Goal: Information Seeking & Learning: Check status

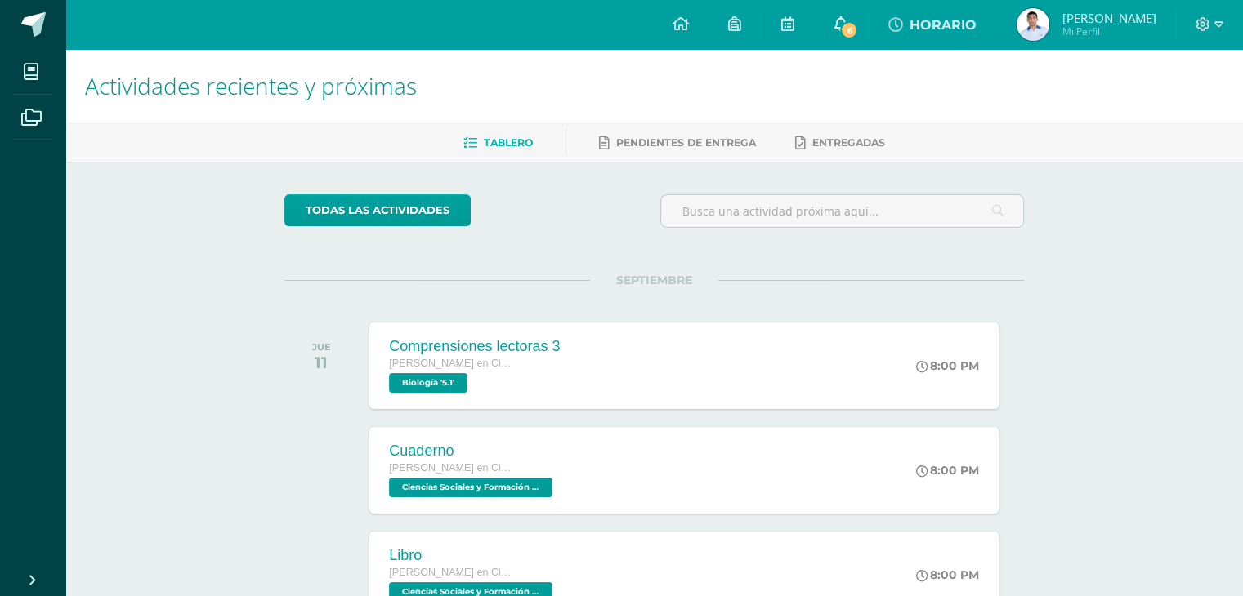
click at [846, 21] on icon at bounding box center [839, 23] width 13 height 15
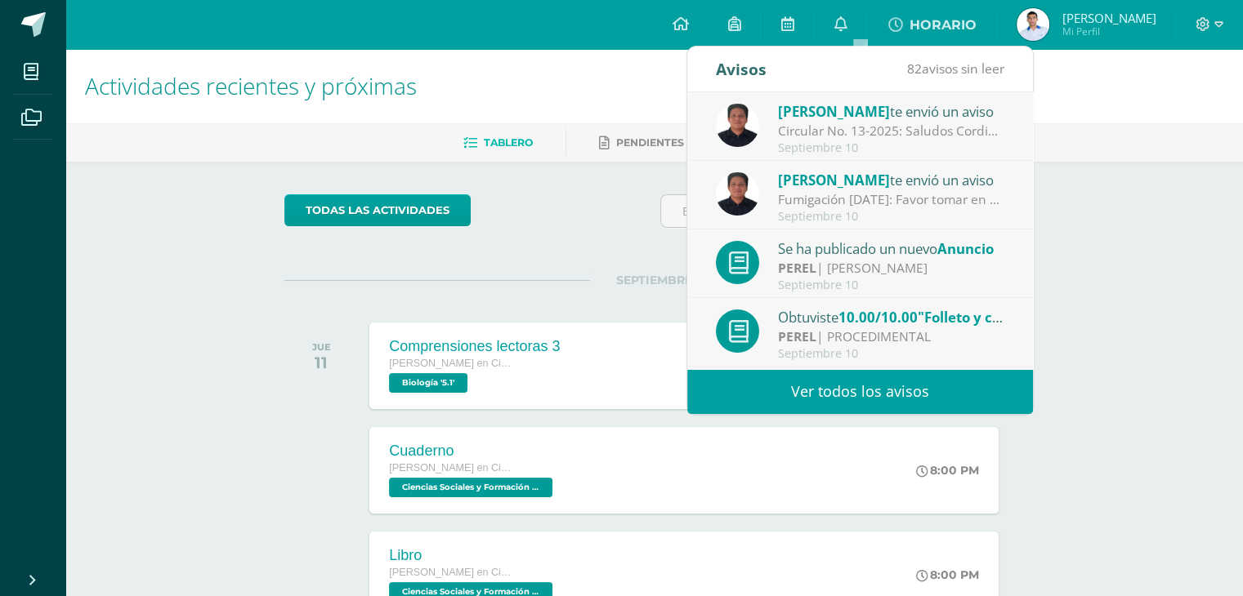
click at [859, 260] on div "[PERSON_NAME] | [PERSON_NAME]" at bounding box center [891, 268] width 227 height 19
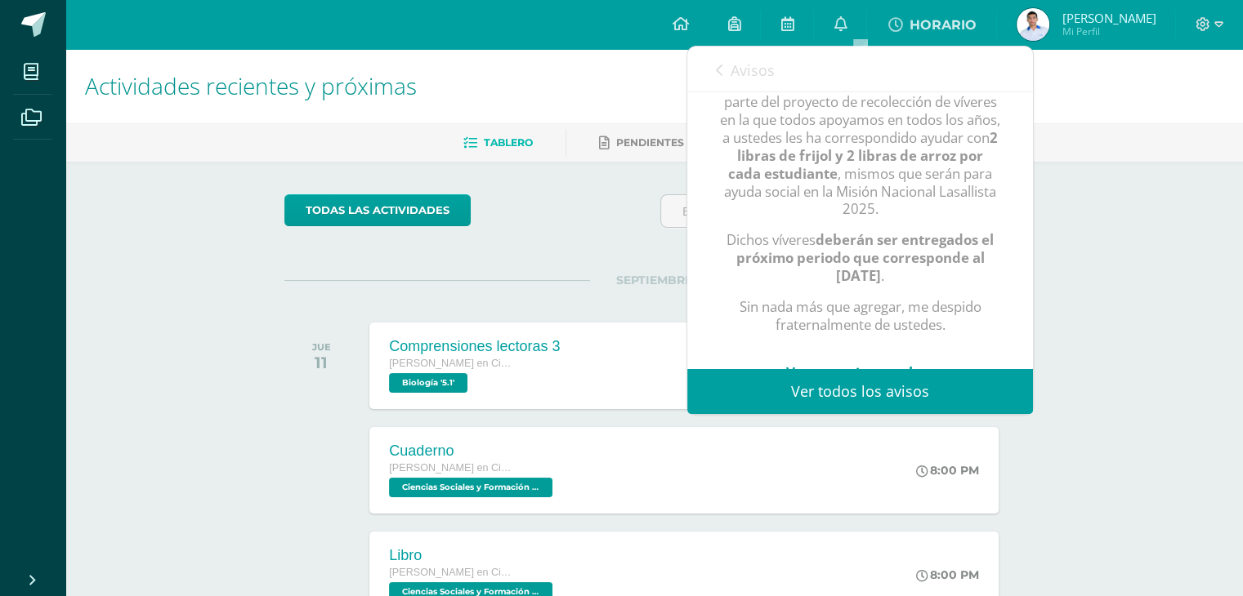
scroll to position [376, 0]
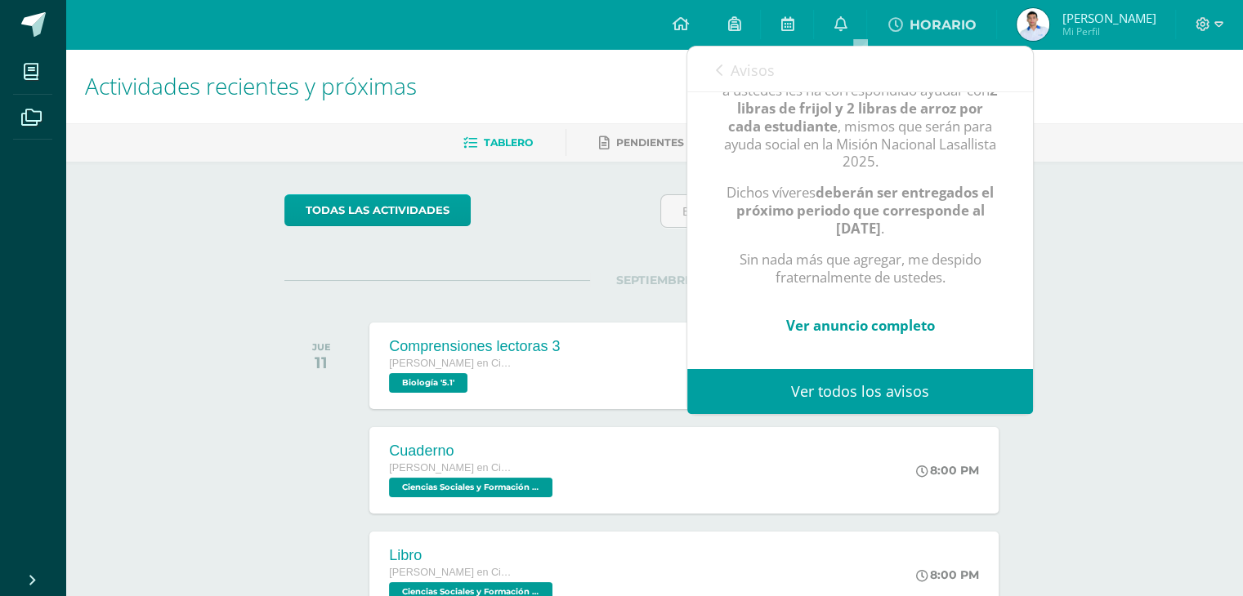
click at [719, 65] on icon at bounding box center [719, 70] width 7 height 13
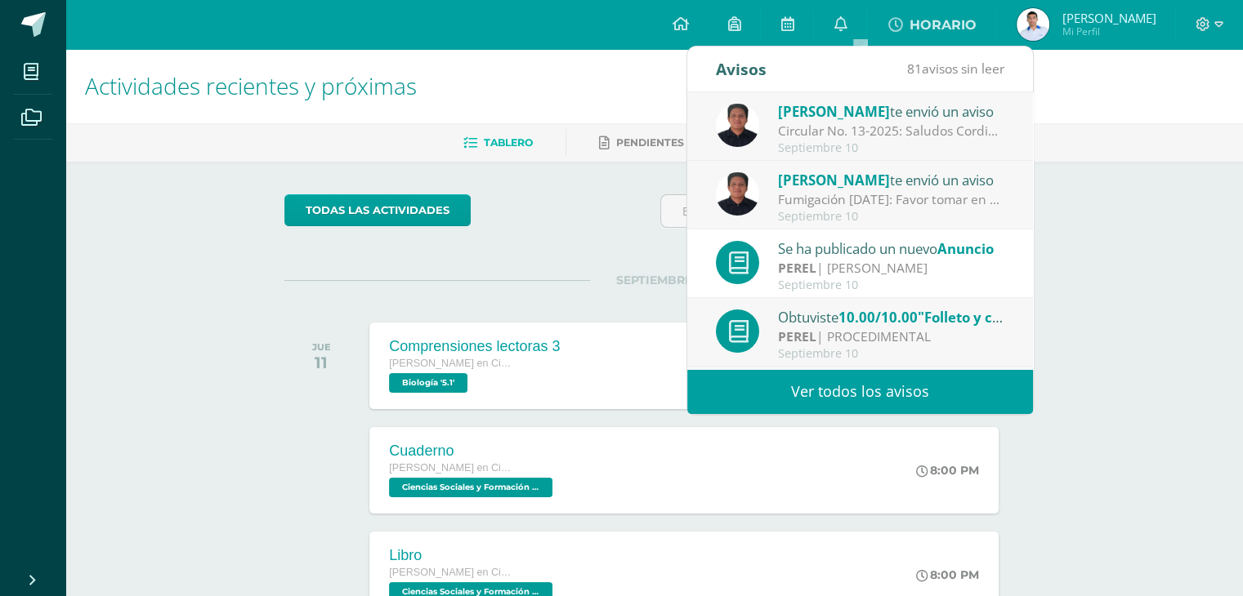
click at [853, 316] on span "10.00/10.00" at bounding box center [877, 317] width 79 height 19
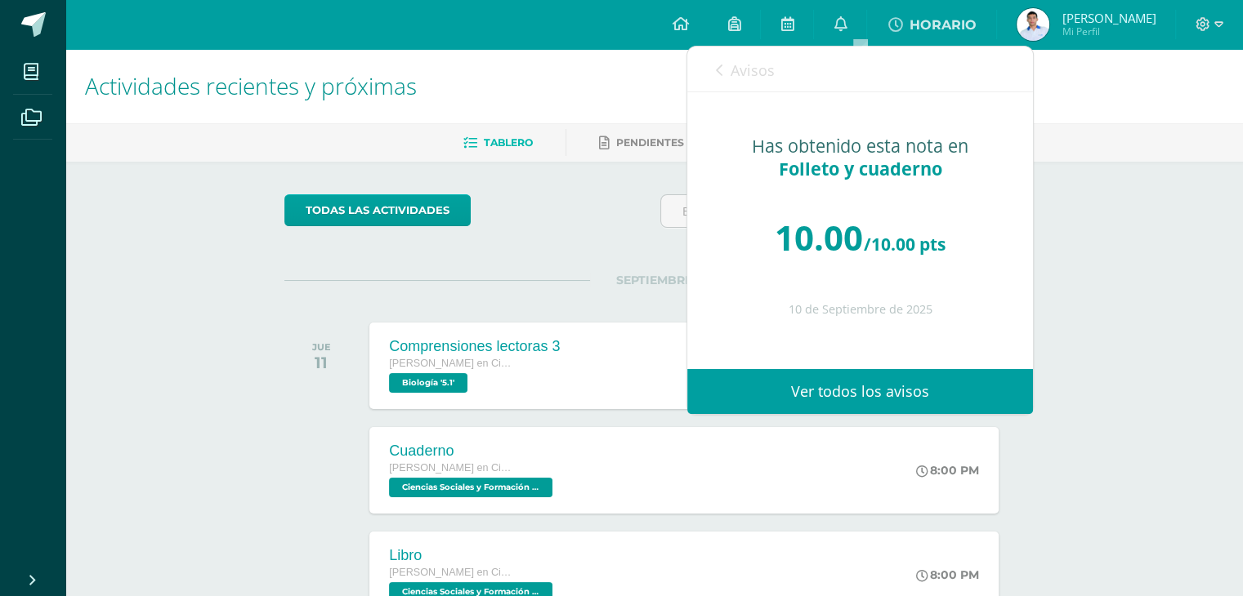
scroll to position [0, 0]
click at [721, 66] on icon at bounding box center [719, 70] width 7 height 13
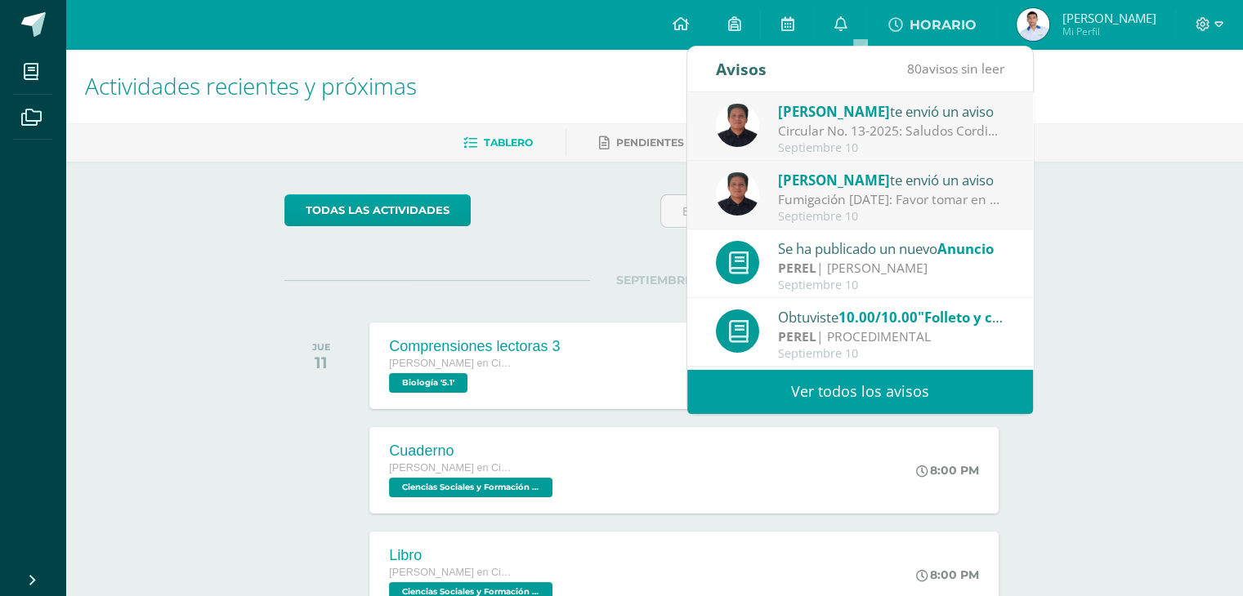
click at [888, 181] on div "Manuel Agustín te envió un aviso" at bounding box center [891, 179] width 227 height 21
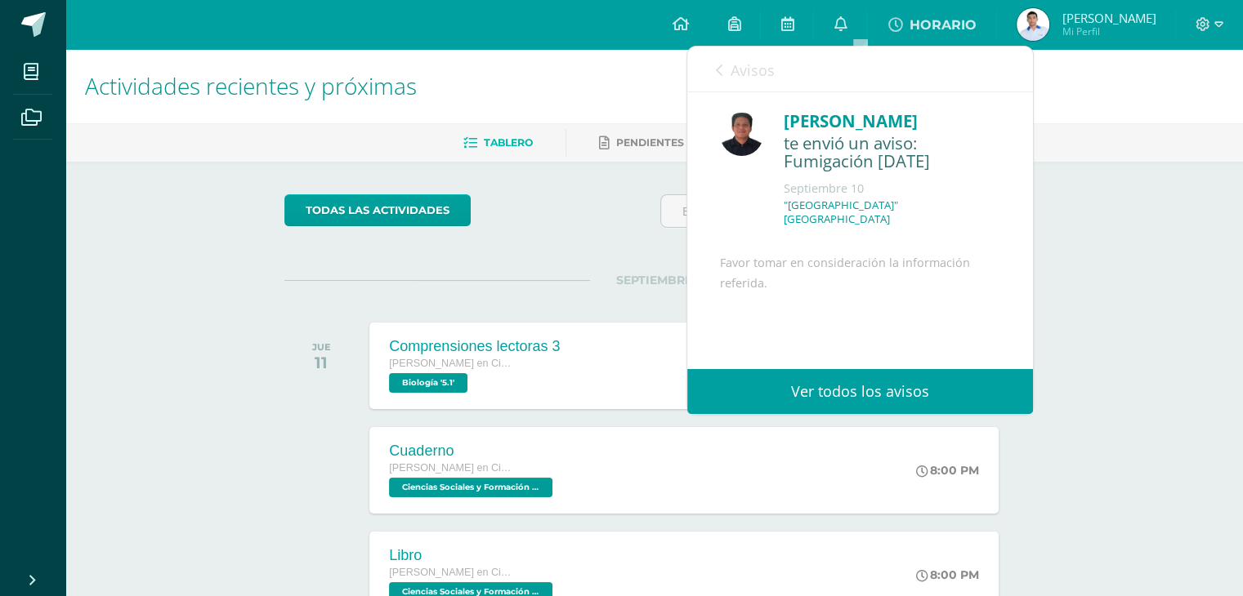
click at [716, 64] on icon at bounding box center [719, 70] width 7 height 13
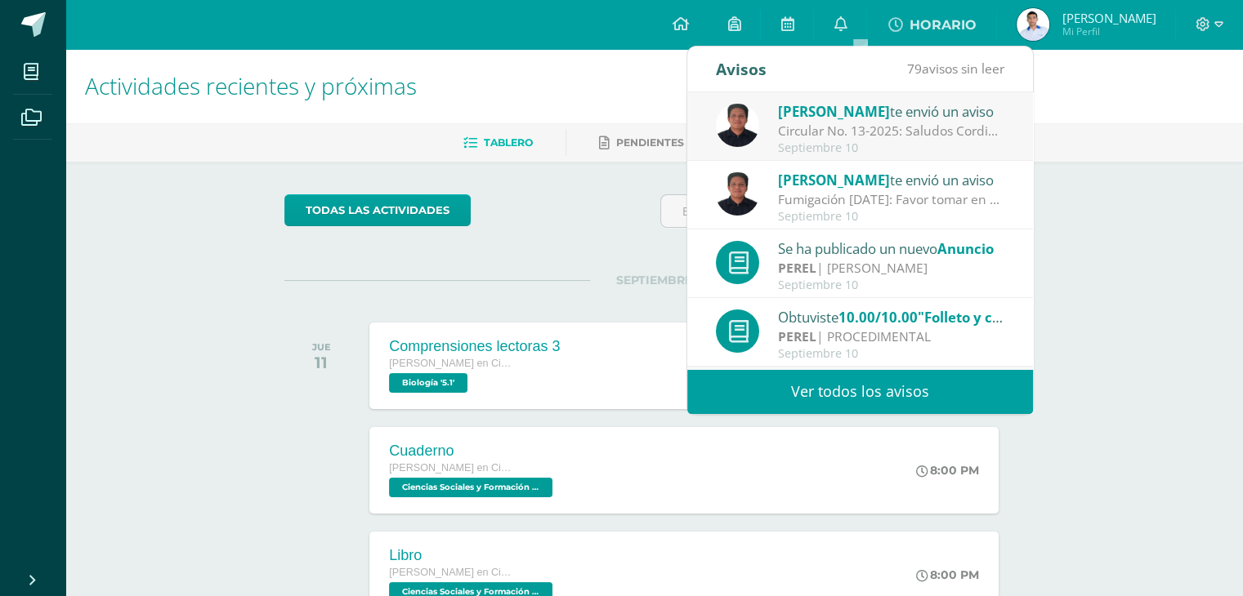
click at [796, 127] on div "Circular No. 13-2025: Saludos Cordiales, por este medio se hace notificación el…" at bounding box center [891, 131] width 227 height 19
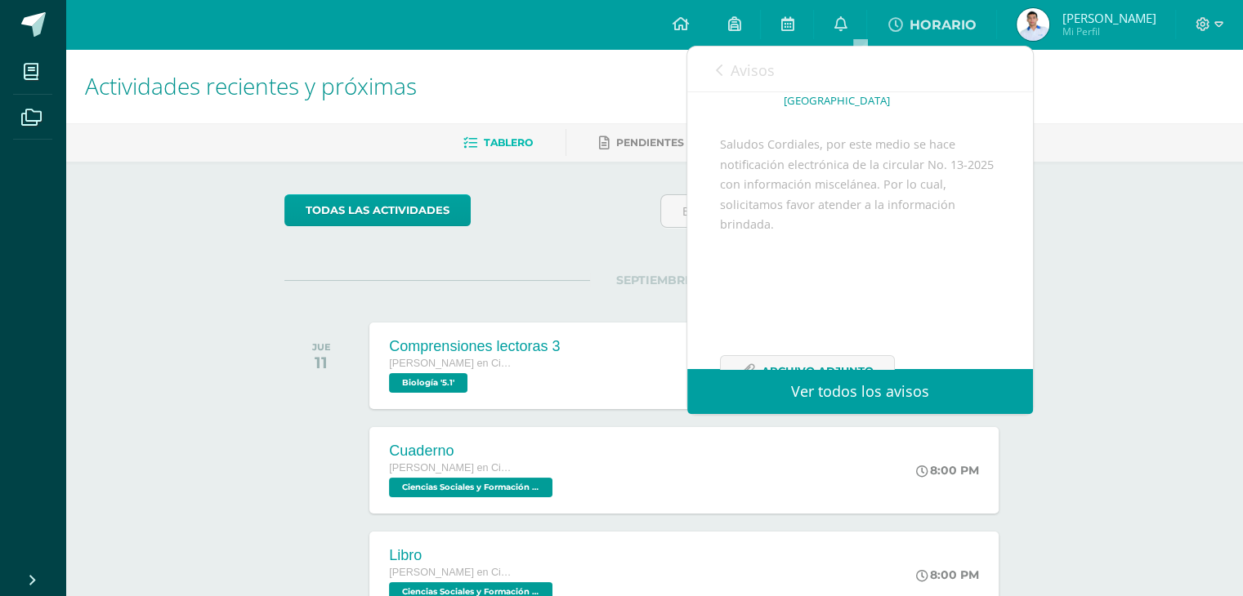
scroll to position [198, 0]
click at [797, 315] on span "Archivo Adjunto" at bounding box center [817, 317] width 112 height 30
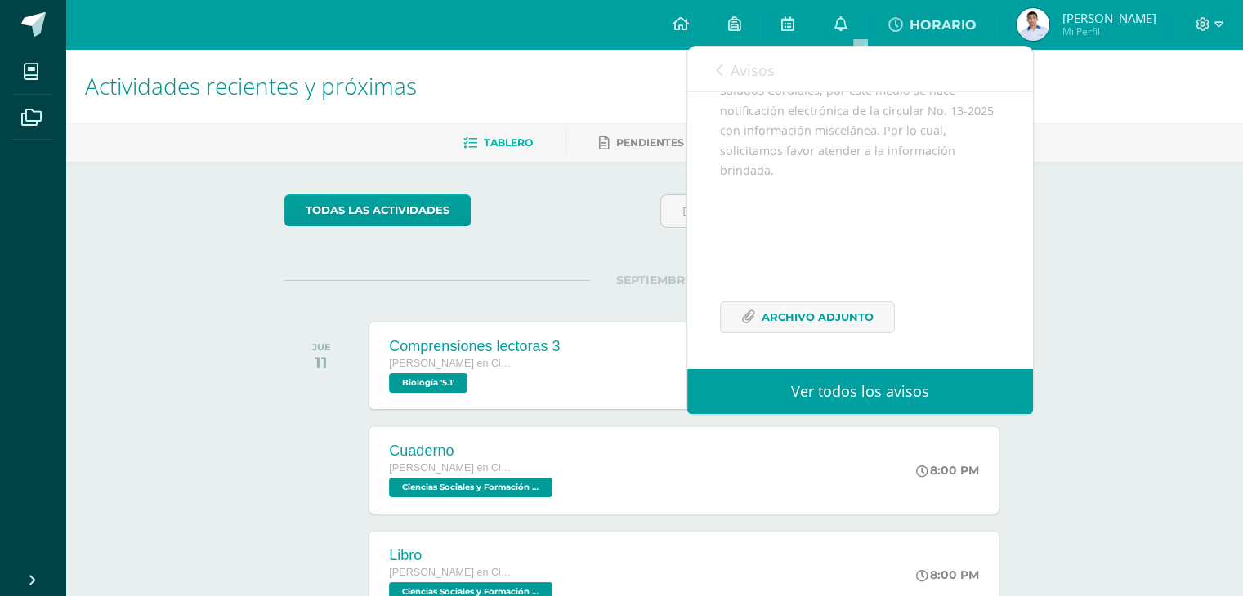
click at [719, 68] on icon at bounding box center [719, 70] width 7 height 13
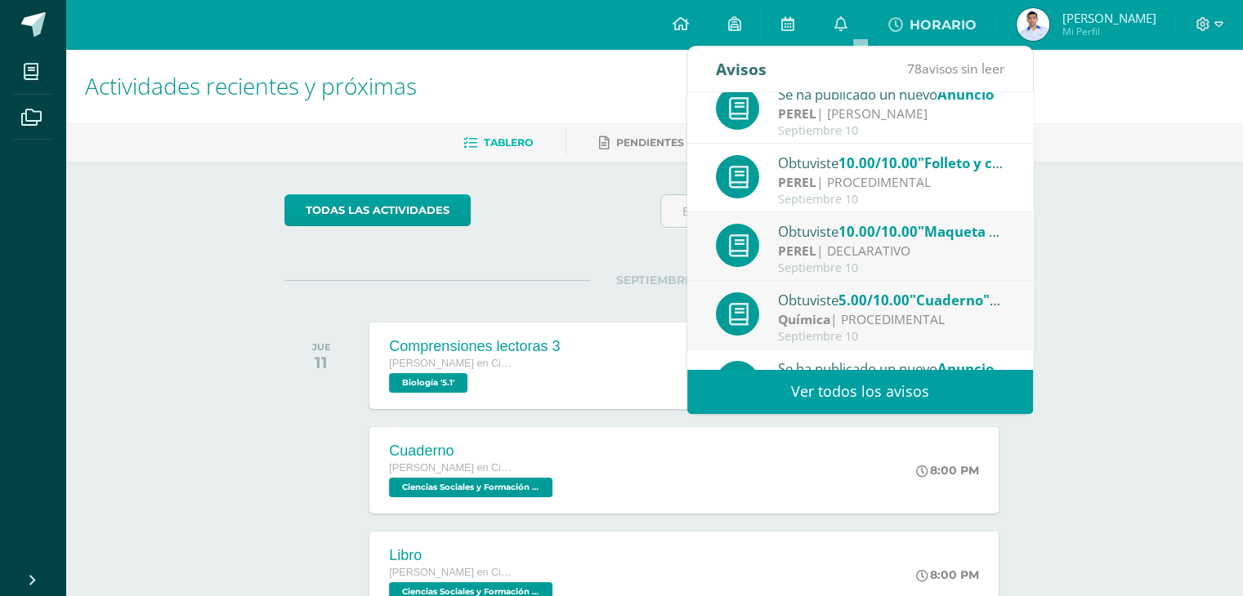
scroll to position [221, 0]
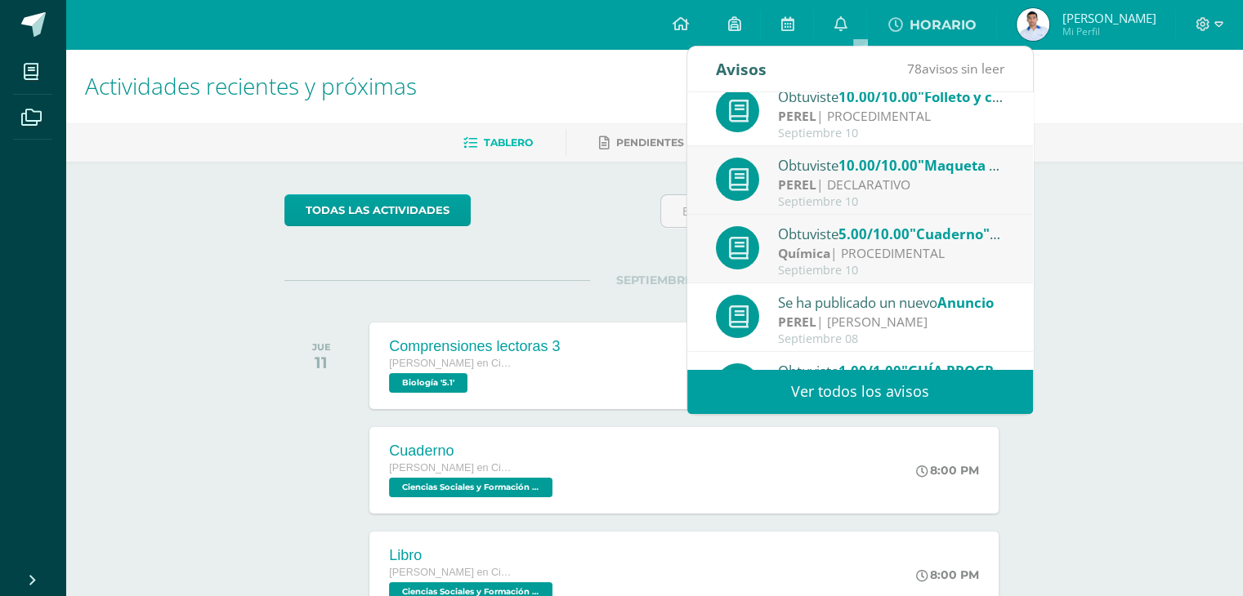
click at [845, 167] on span "10.00/10.00" at bounding box center [877, 165] width 79 height 19
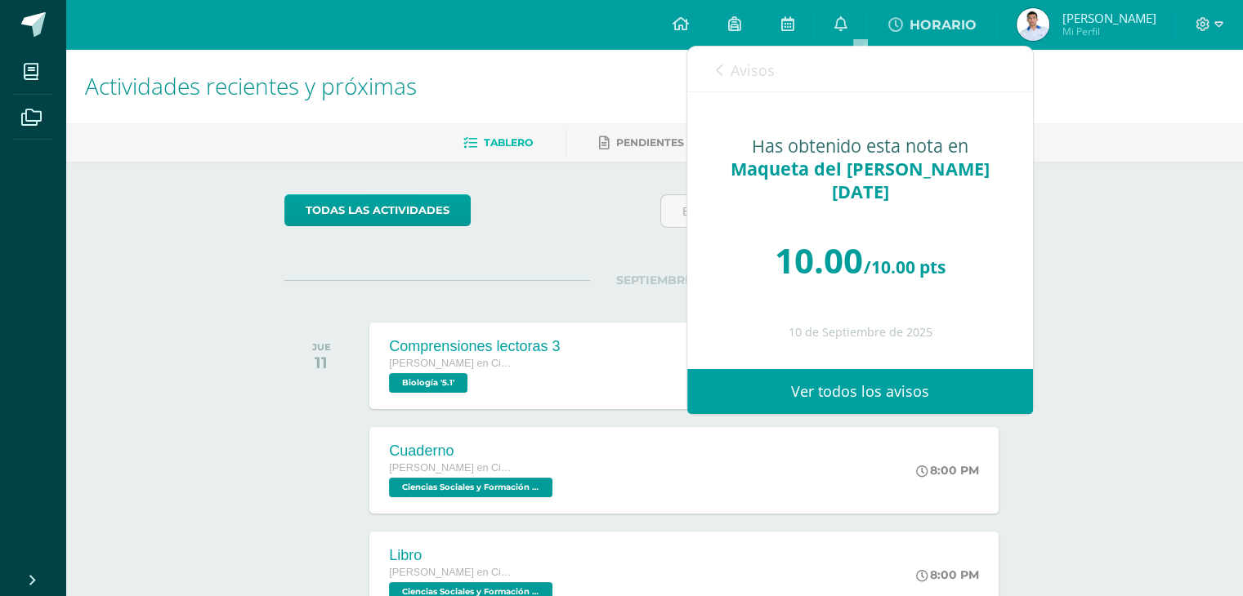
click at [718, 69] on icon at bounding box center [719, 70] width 7 height 13
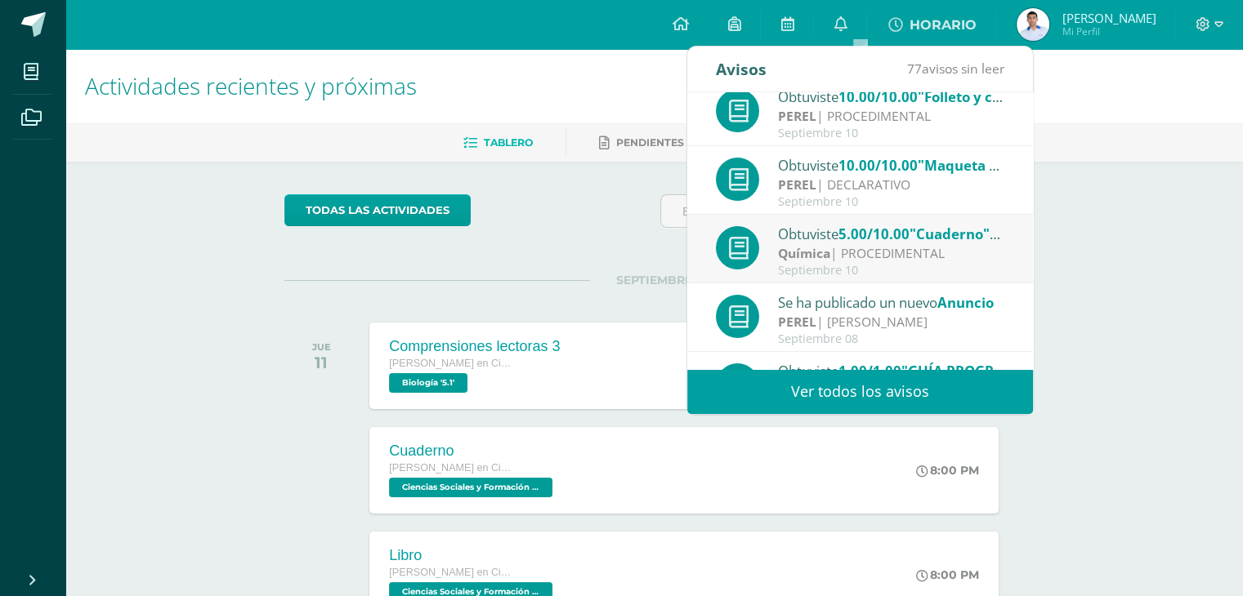
click at [879, 252] on div "Química | PROCEDIMENTAL" at bounding box center [891, 253] width 227 height 19
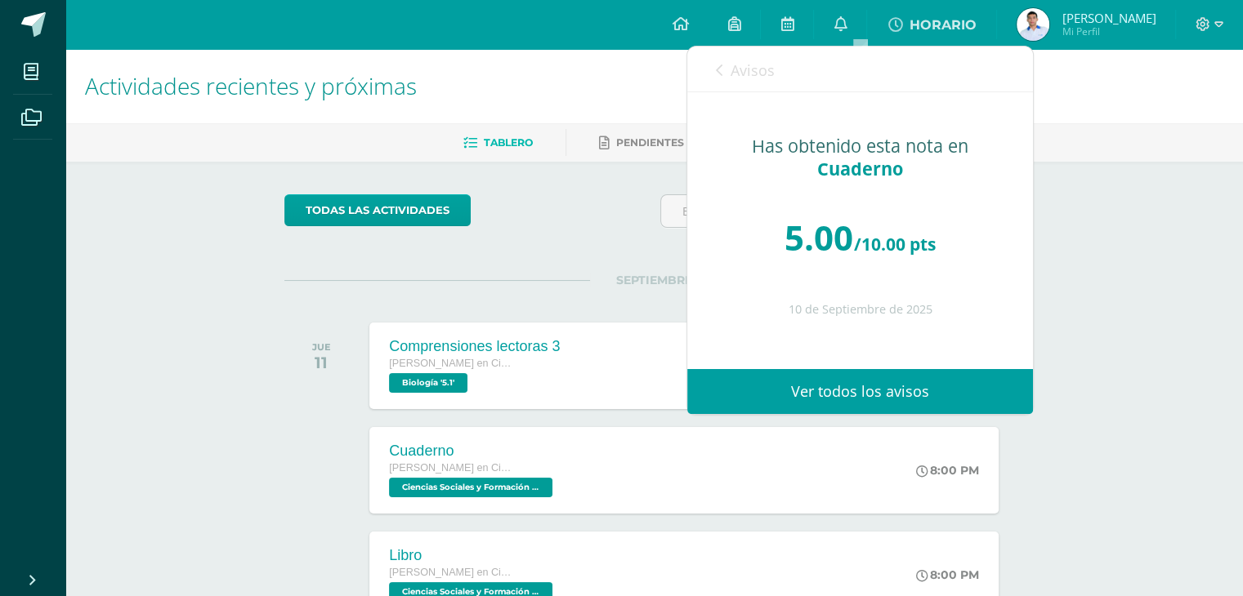
click at [717, 67] on icon at bounding box center [719, 70] width 7 height 13
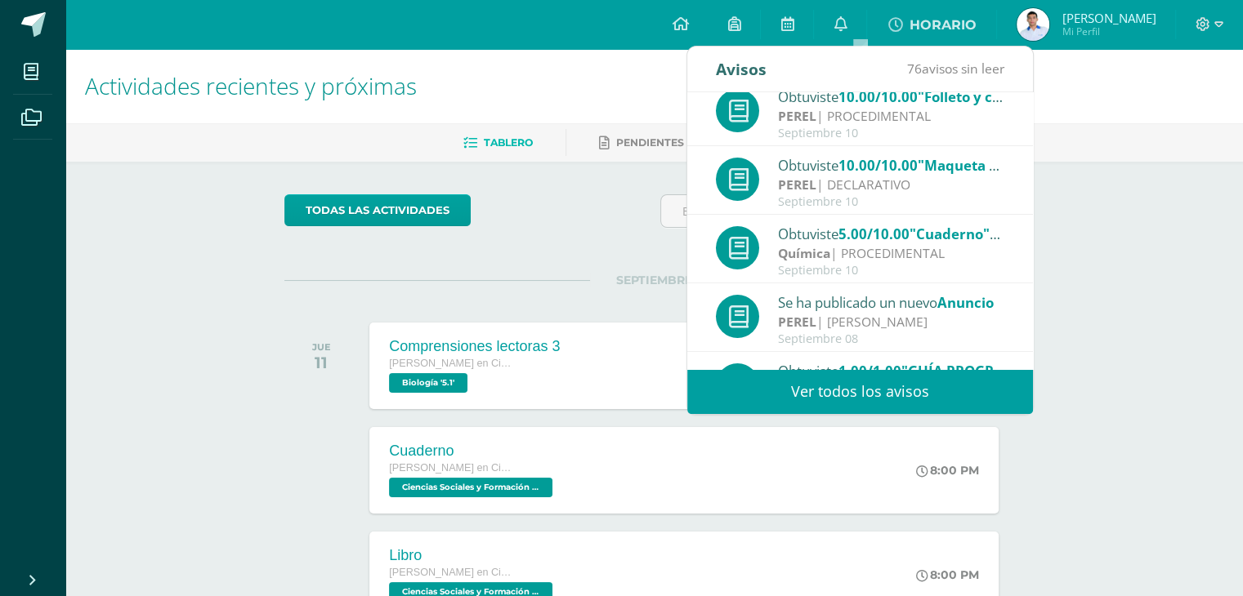
scroll to position [271, 0]
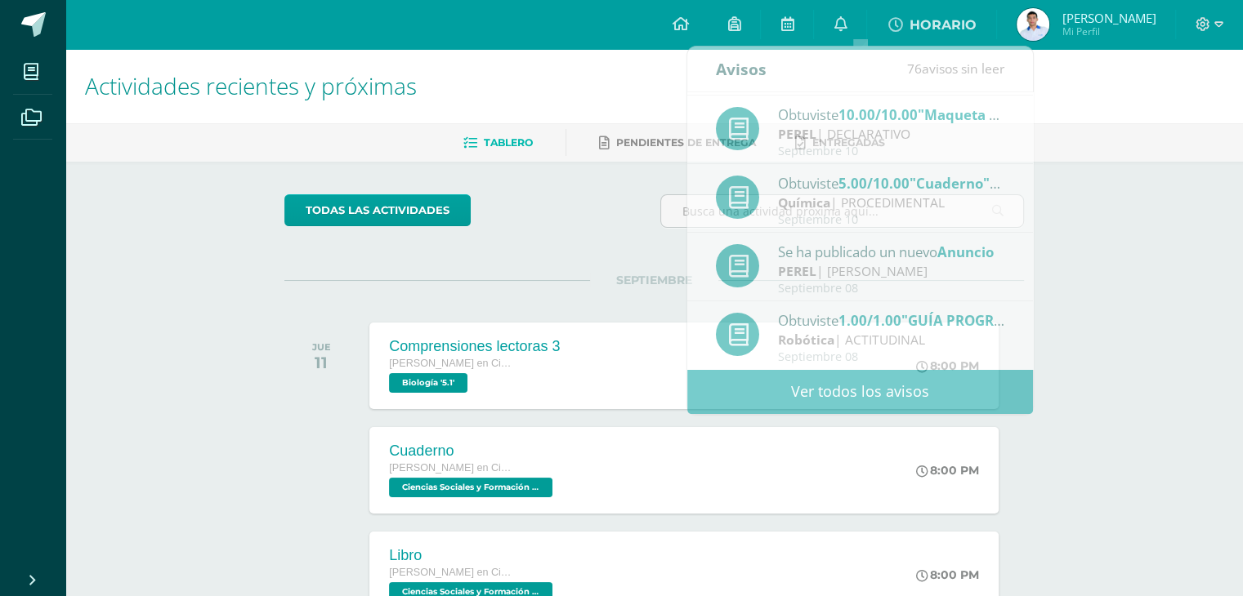
click at [1118, 267] on div "Actividades recientes y próximas Tablero Pendientes de entrega Entregadas todas…" at bounding box center [653, 542] width 1177 height 986
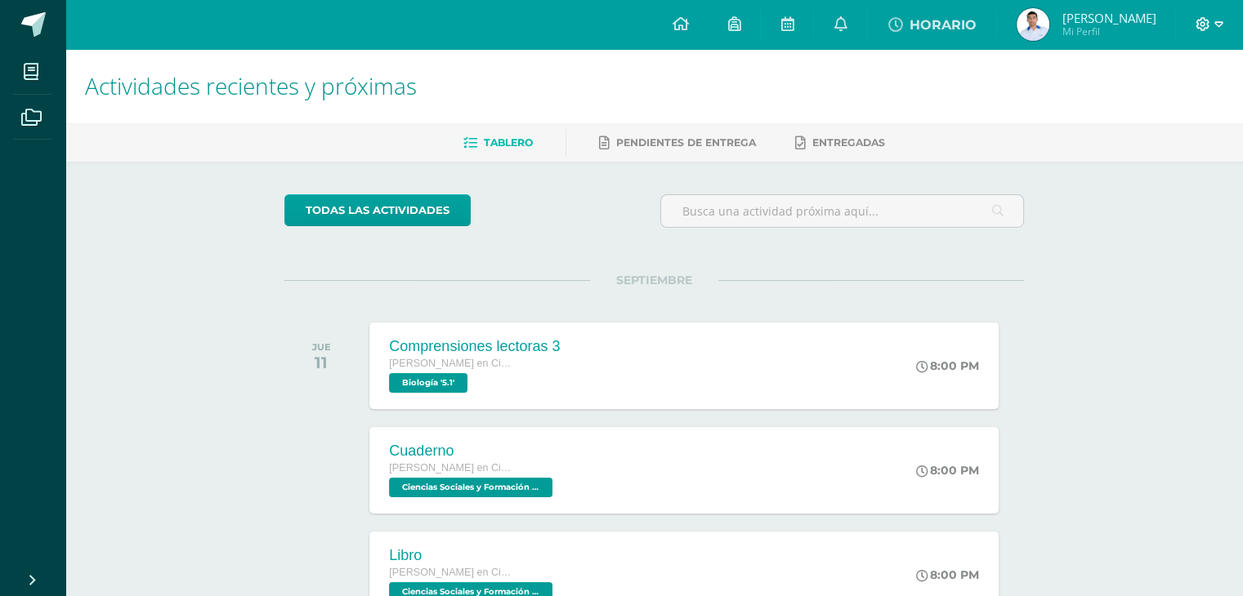
click at [1199, 24] on icon at bounding box center [1202, 24] width 15 height 15
click at [1143, 213] on div "Actividades recientes y próximas Tablero Pendientes de entrega Entregadas todas…" at bounding box center [653, 542] width 1177 height 986
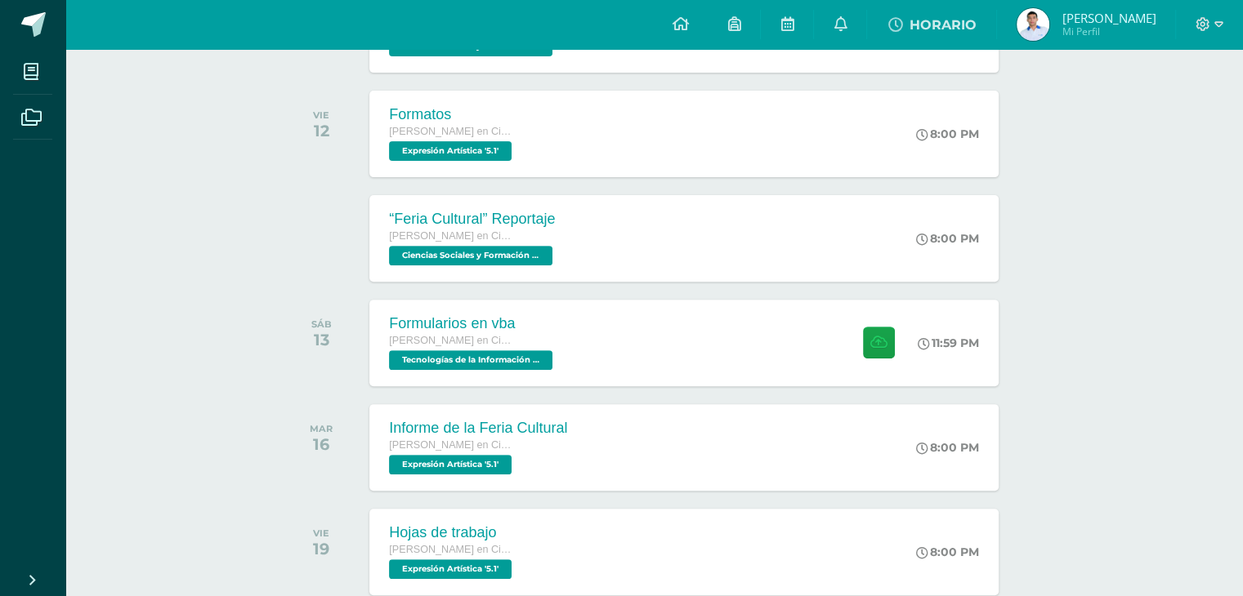
scroll to position [560, 0]
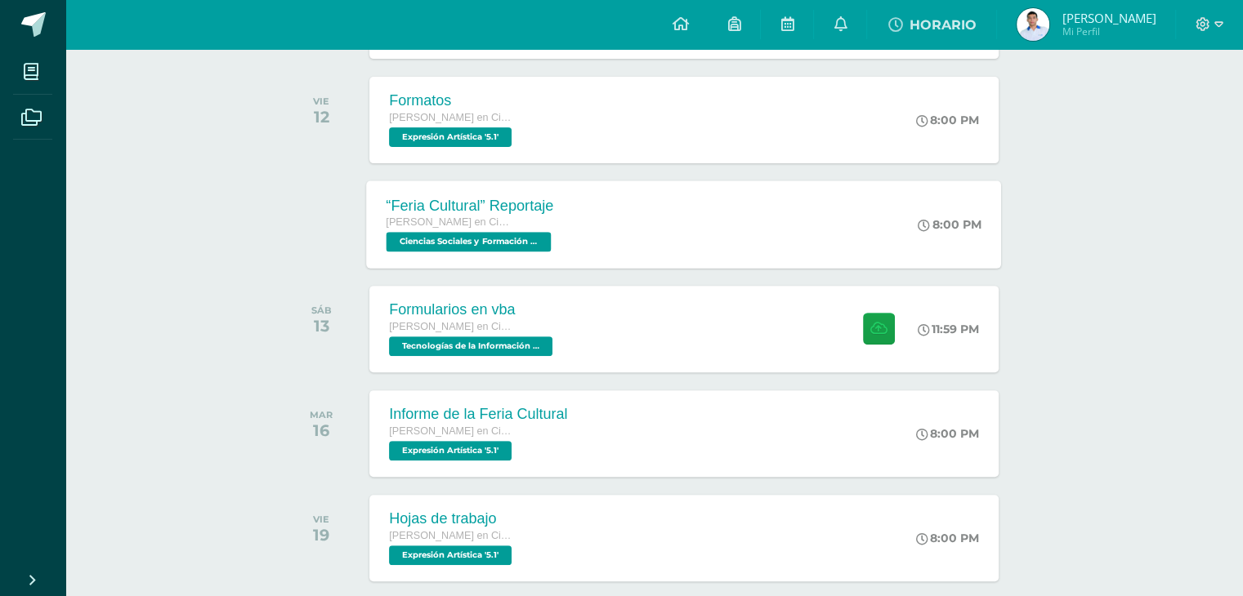
click at [485, 237] on span "Ciencias Sociales y Formación Ciudadana 5 '5.1'" at bounding box center [468, 242] width 165 height 20
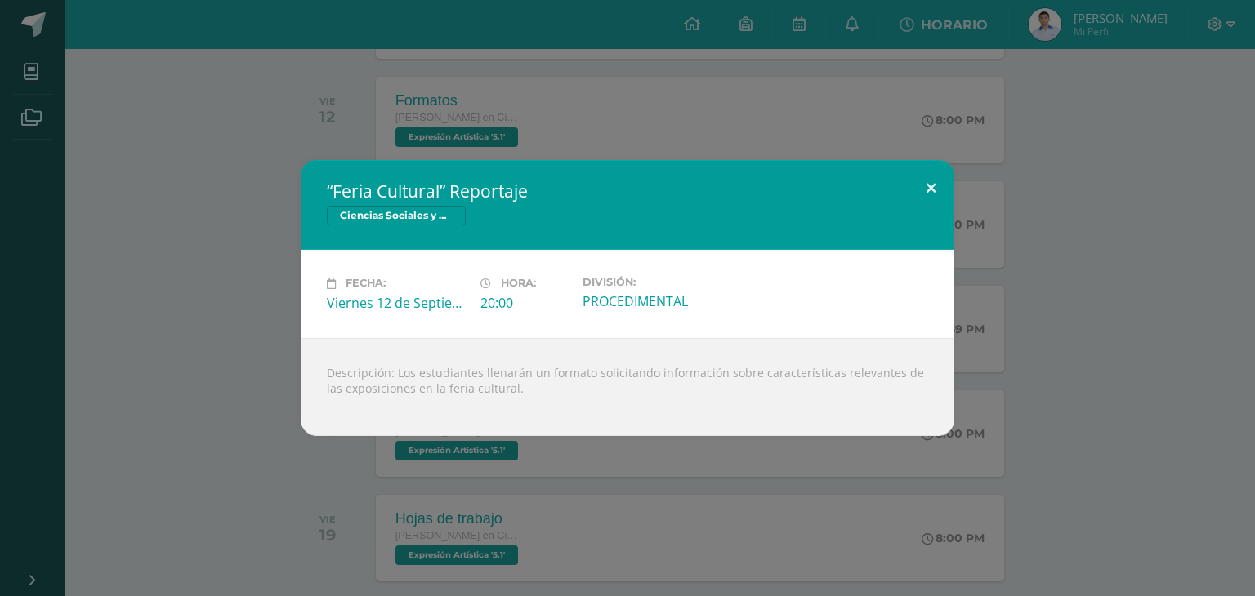
click at [931, 187] on button at bounding box center [931, 188] width 47 height 56
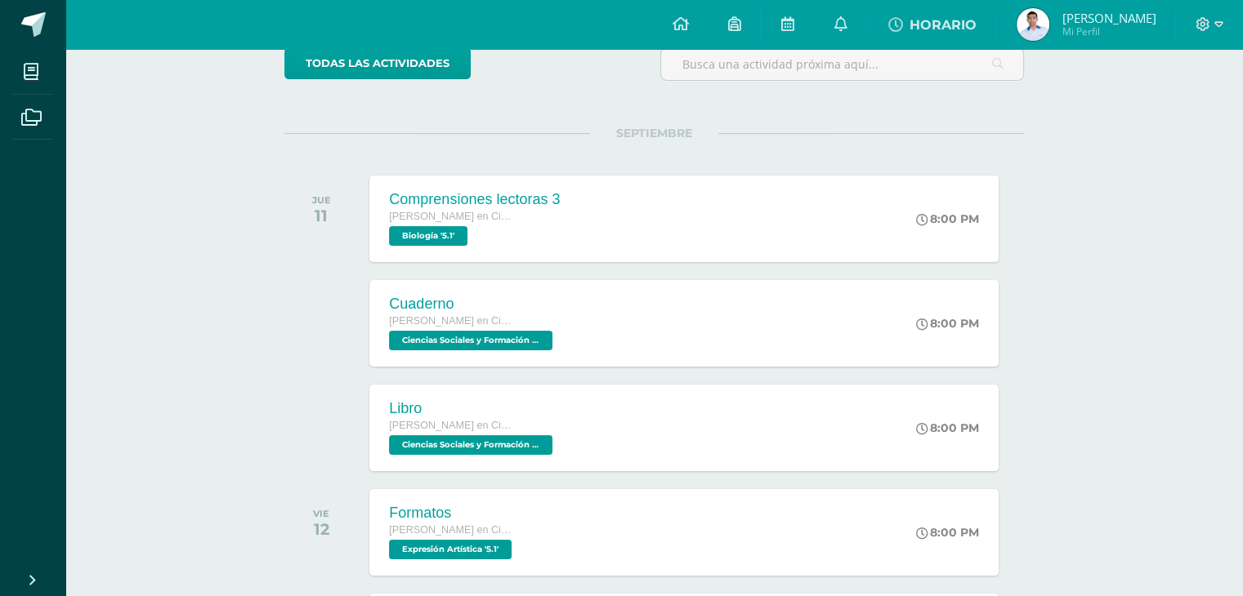
scroll to position [121, 0]
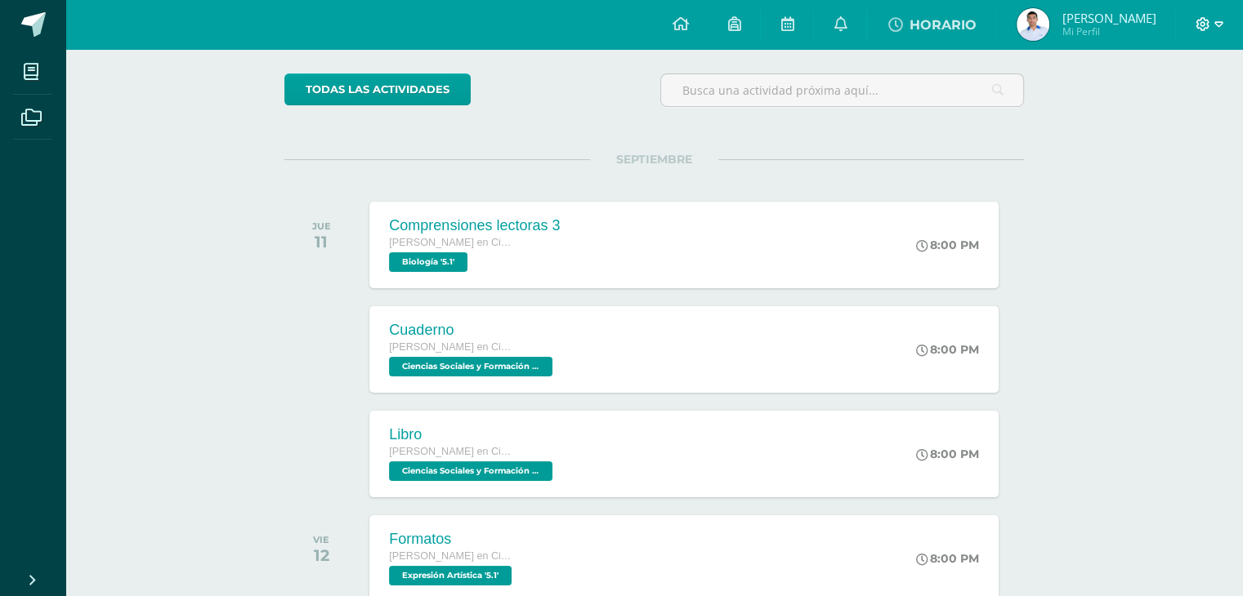
click at [1206, 25] on icon at bounding box center [1202, 24] width 15 height 15
click at [1144, 110] on span "Cerrar sesión" at bounding box center [1167, 111] width 74 height 16
